Goal: Information Seeking & Learning: Learn about a topic

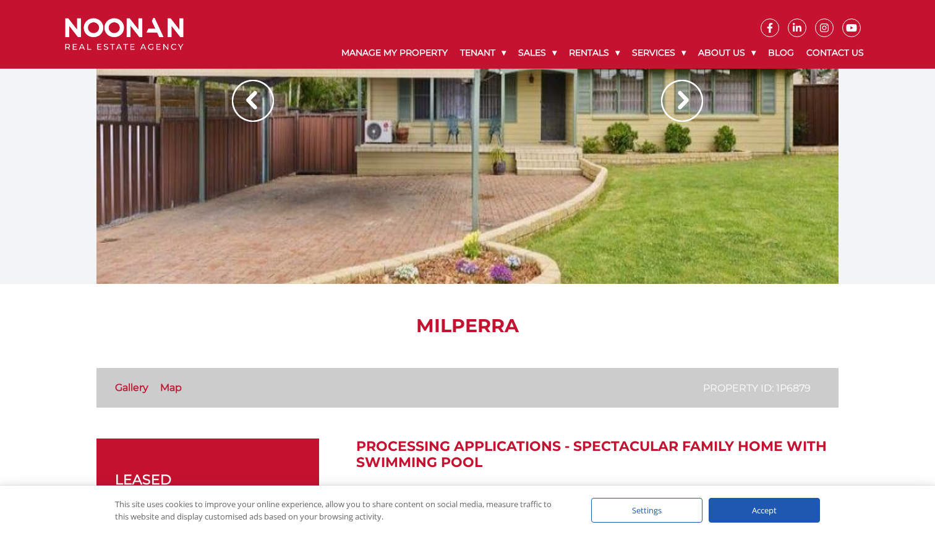
scroll to position [36, 0]
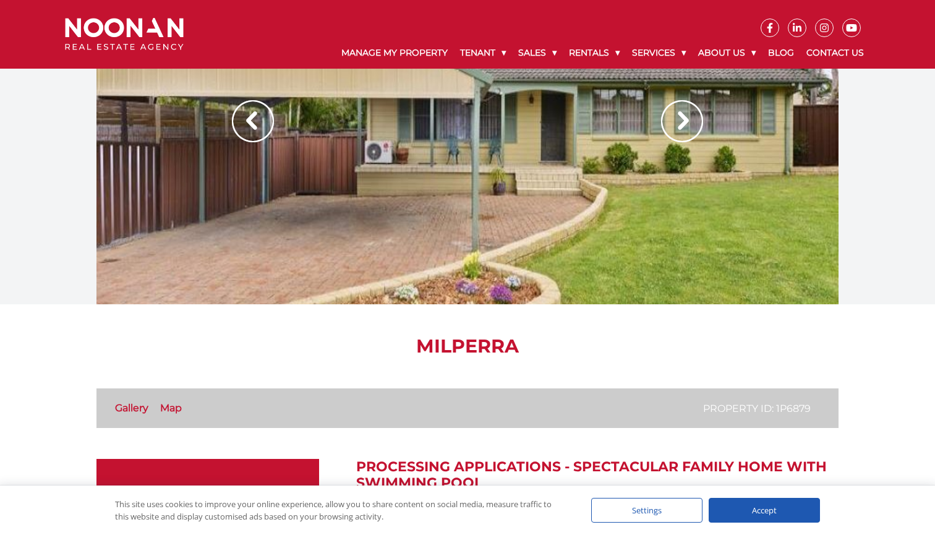
click at [689, 122] on img at bounding box center [682, 121] width 42 height 42
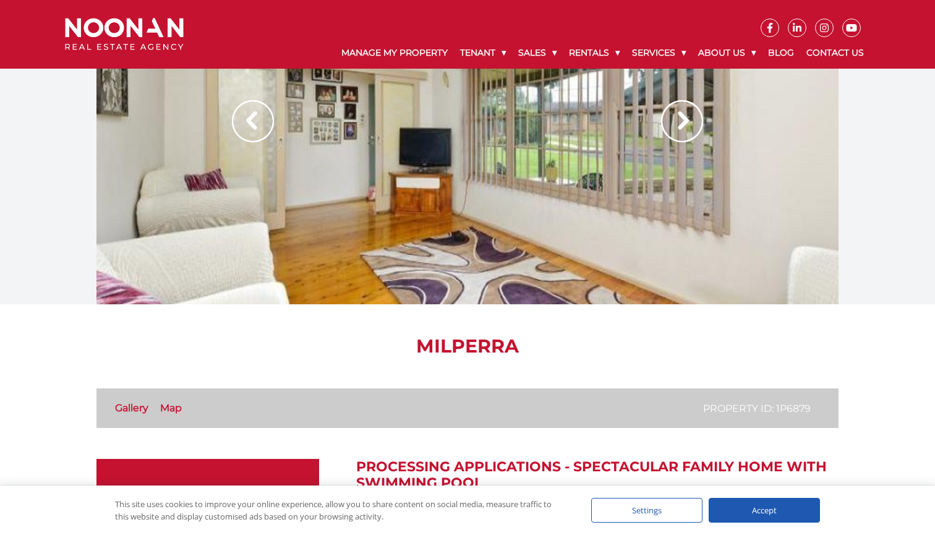
click at [689, 122] on img at bounding box center [682, 121] width 42 height 42
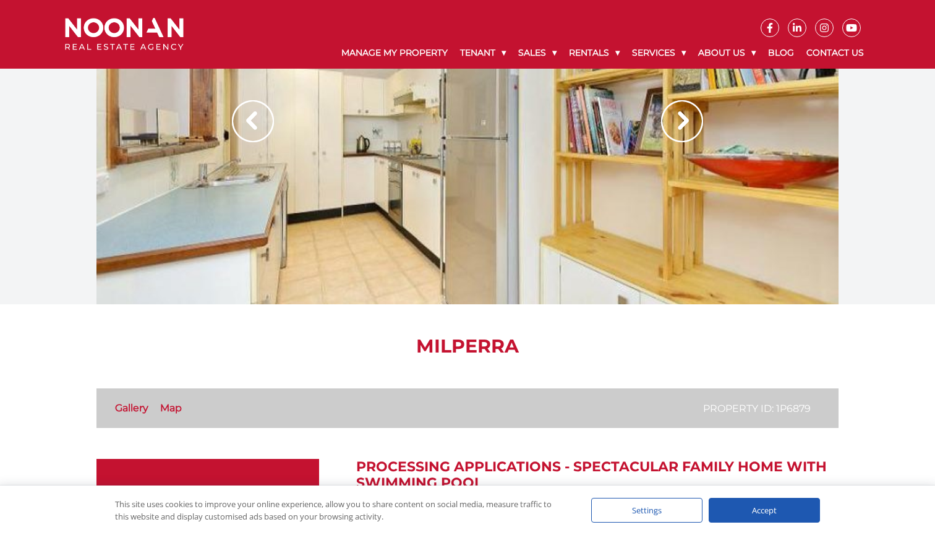
click at [689, 122] on img at bounding box center [682, 121] width 42 height 42
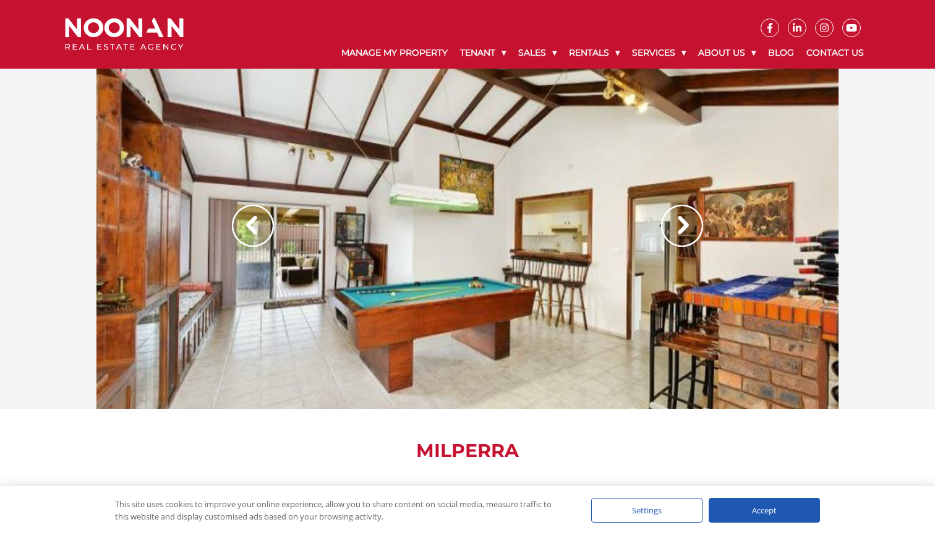
scroll to position [0, 0]
click at [677, 239] on img at bounding box center [682, 226] width 42 height 42
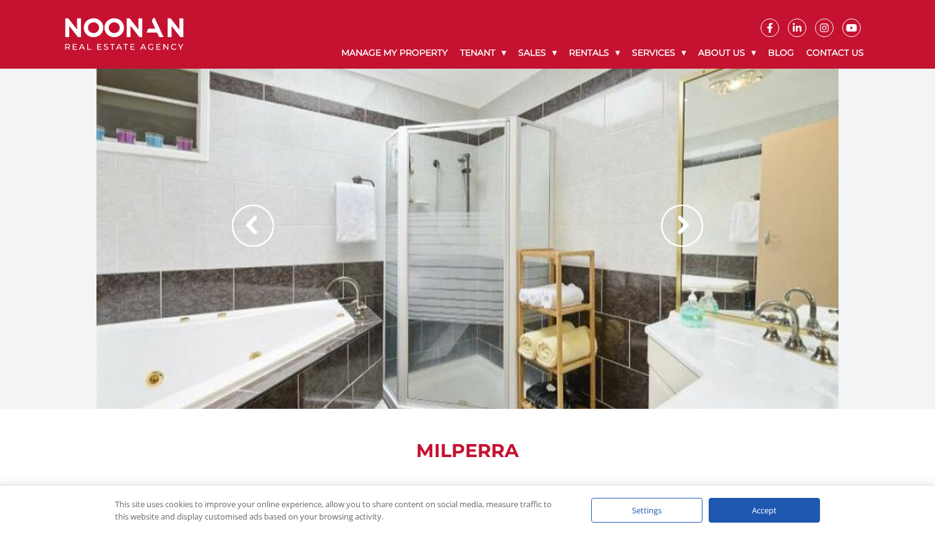
click at [678, 229] on img at bounding box center [682, 226] width 42 height 42
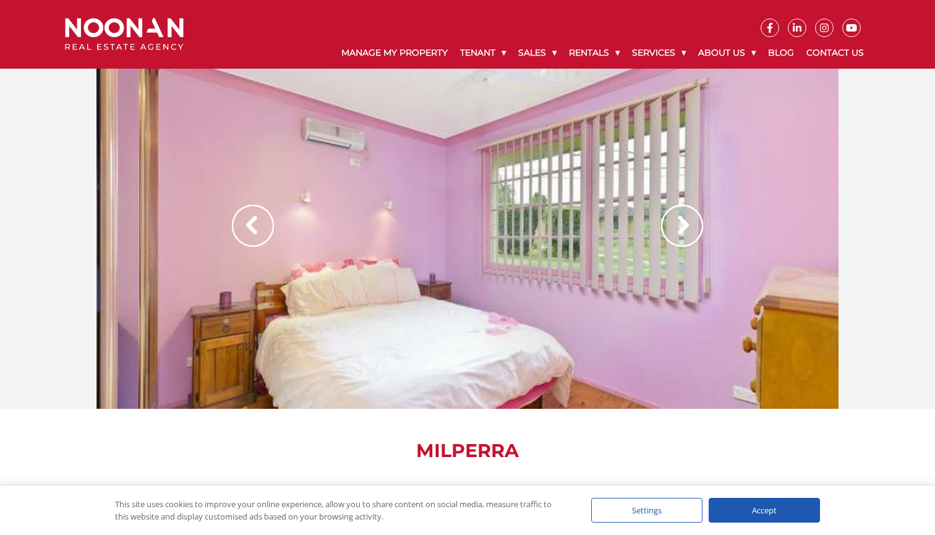
click at [679, 229] on img at bounding box center [682, 226] width 42 height 42
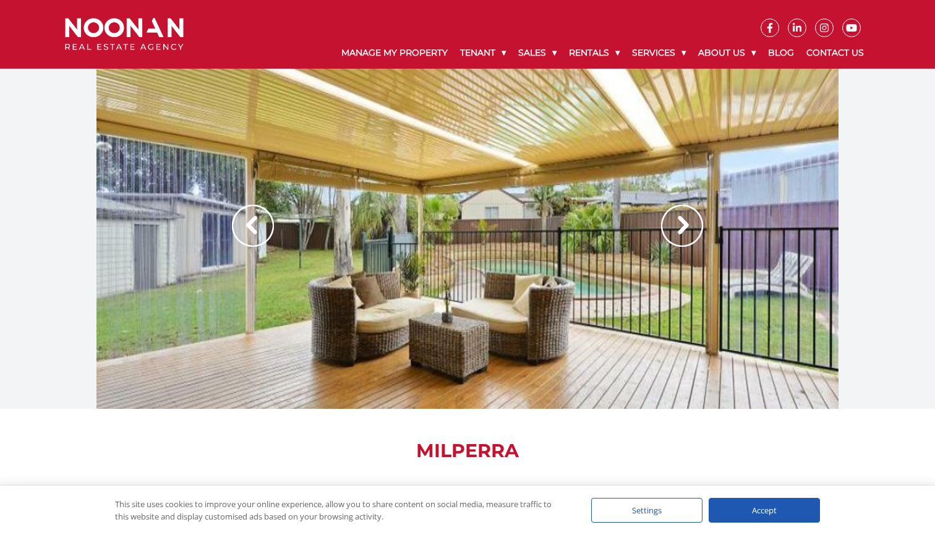
click at [679, 229] on img at bounding box center [682, 226] width 42 height 42
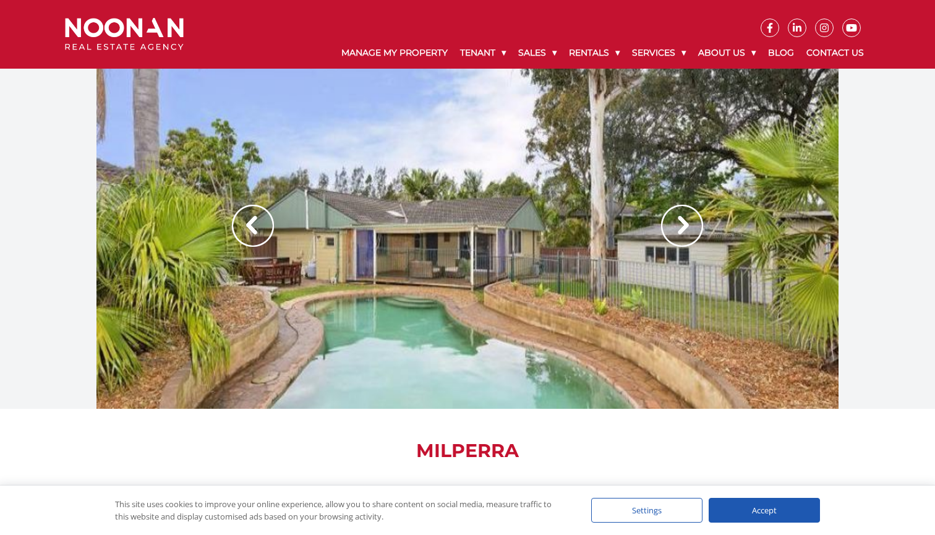
click at [679, 229] on img at bounding box center [682, 226] width 42 height 42
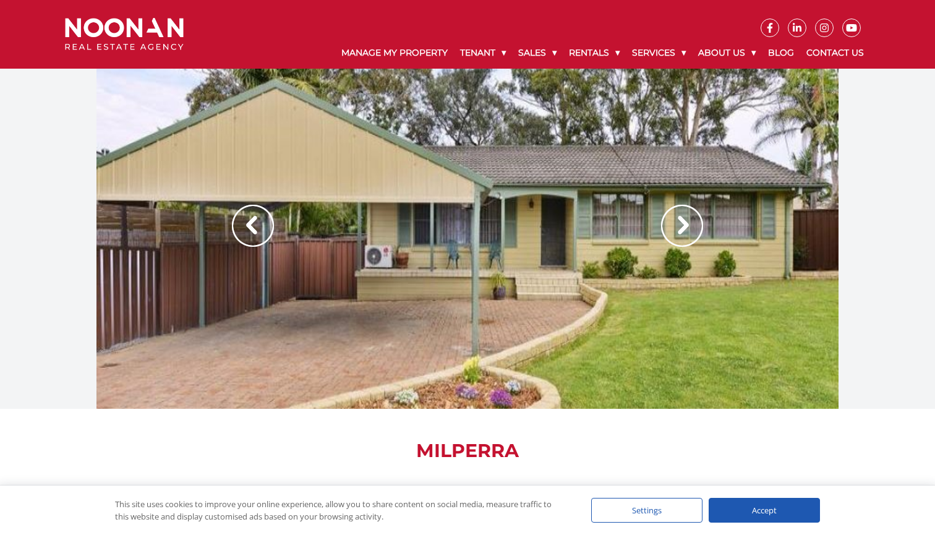
click at [679, 229] on img at bounding box center [682, 226] width 42 height 42
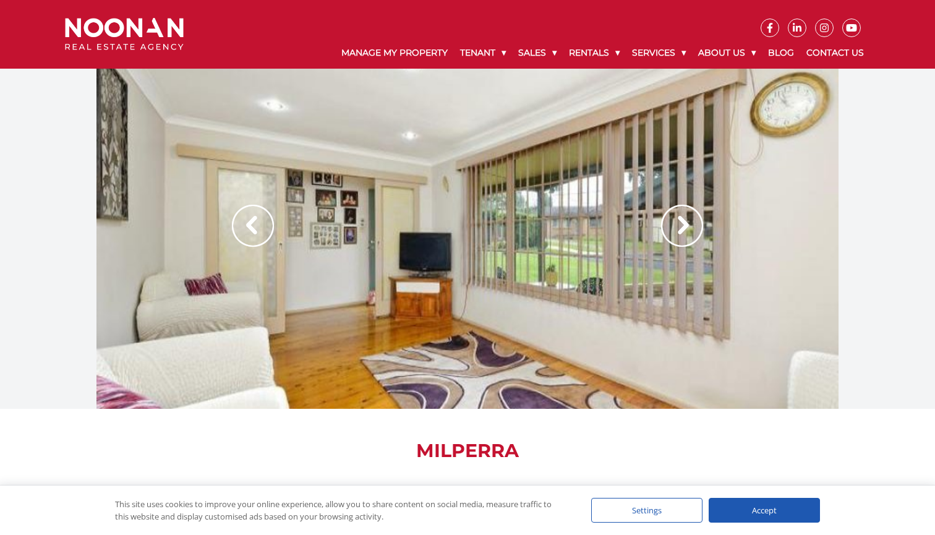
click at [679, 229] on img at bounding box center [682, 226] width 42 height 42
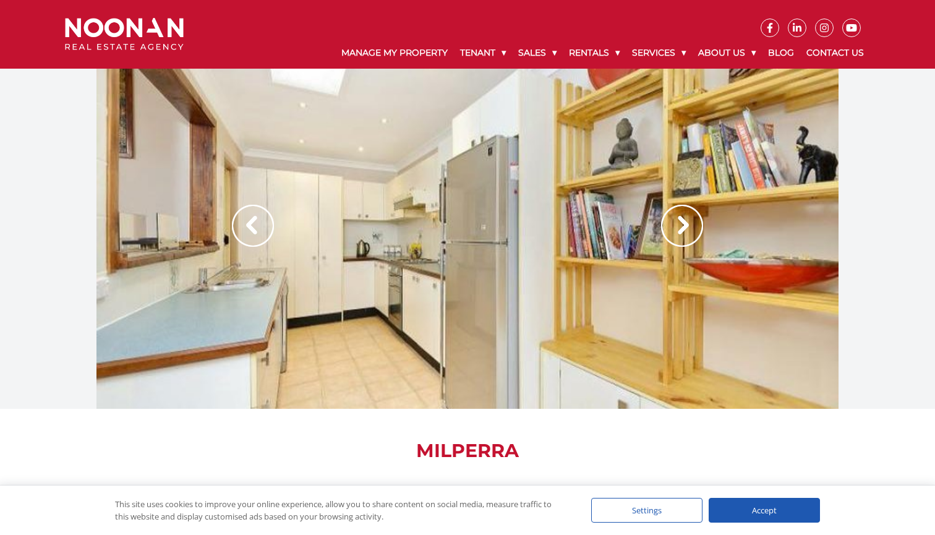
click at [679, 229] on img at bounding box center [682, 226] width 42 height 42
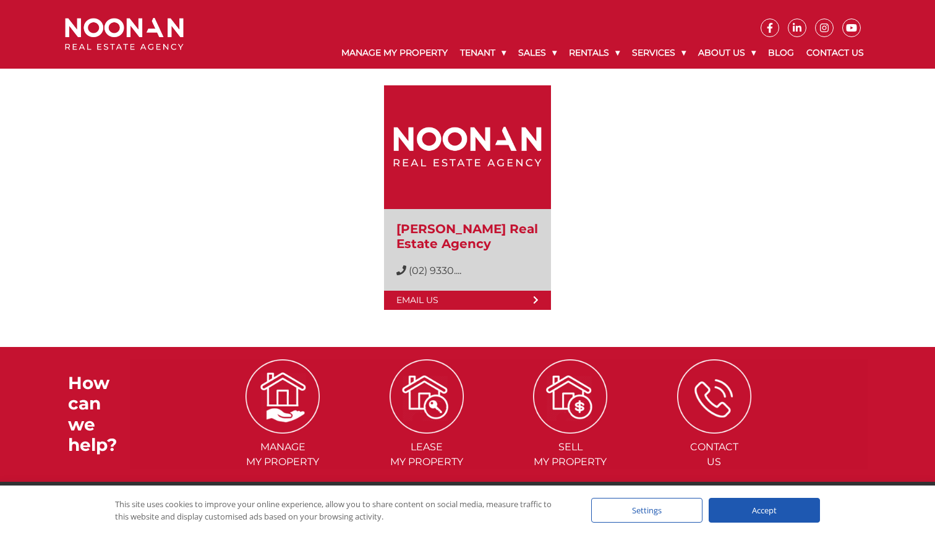
scroll to position [1134, 0]
